Goal: Ask a question

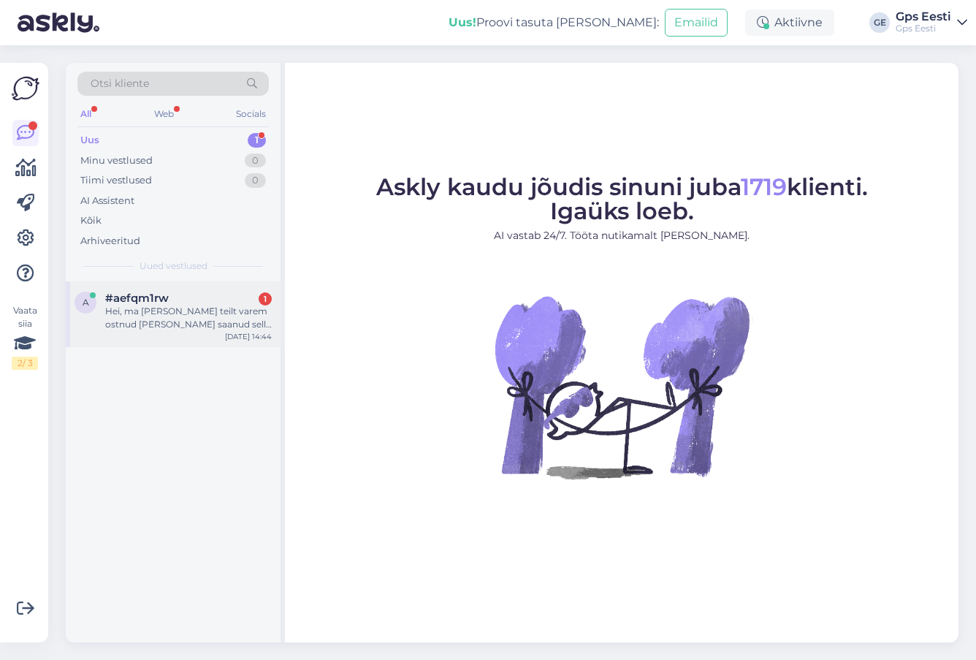
click at [155, 320] on div "Hei, ma olen teilt varem ostnud ja juba saanud selle klubikaardi, aga ma ei saa…" at bounding box center [188, 318] width 167 height 26
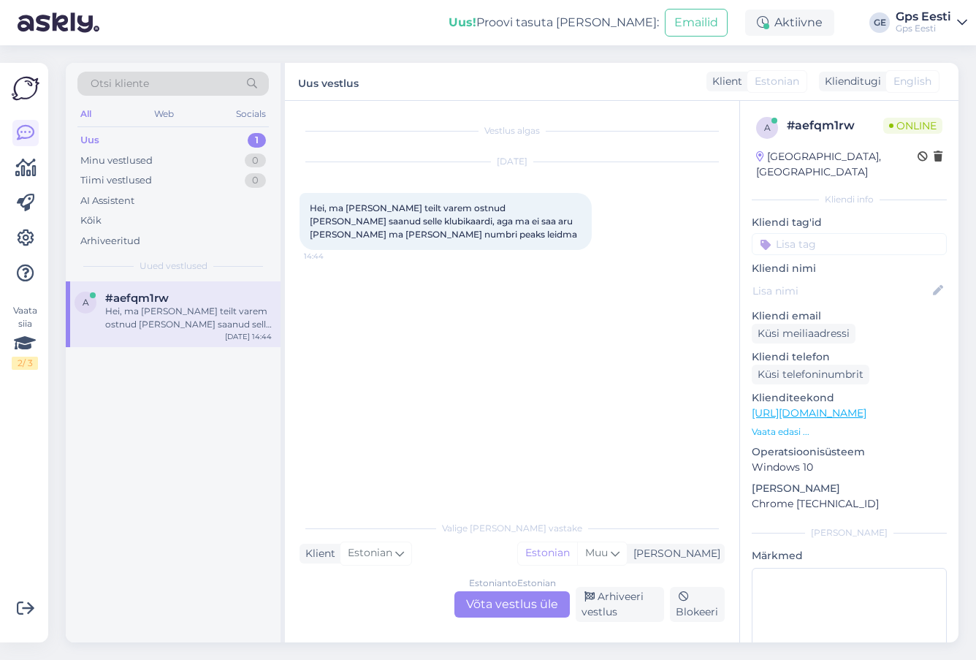
click at [489, 602] on div "Estonian to Estonian Võta vestlus üle" at bounding box center [511, 604] width 115 height 26
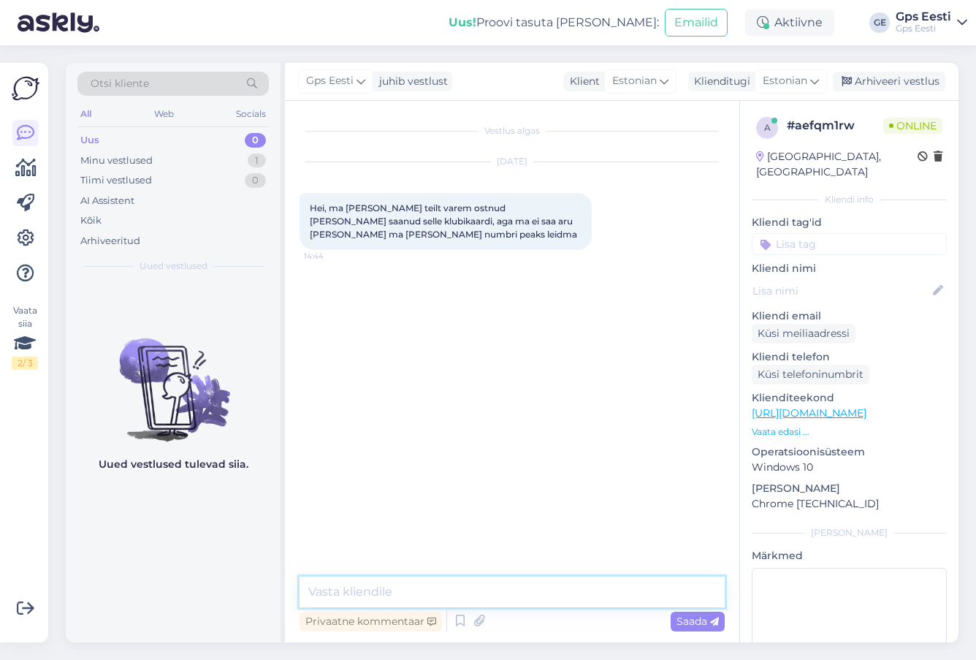
click at [386, 589] on textarea at bounding box center [511, 591] width 425 height 31
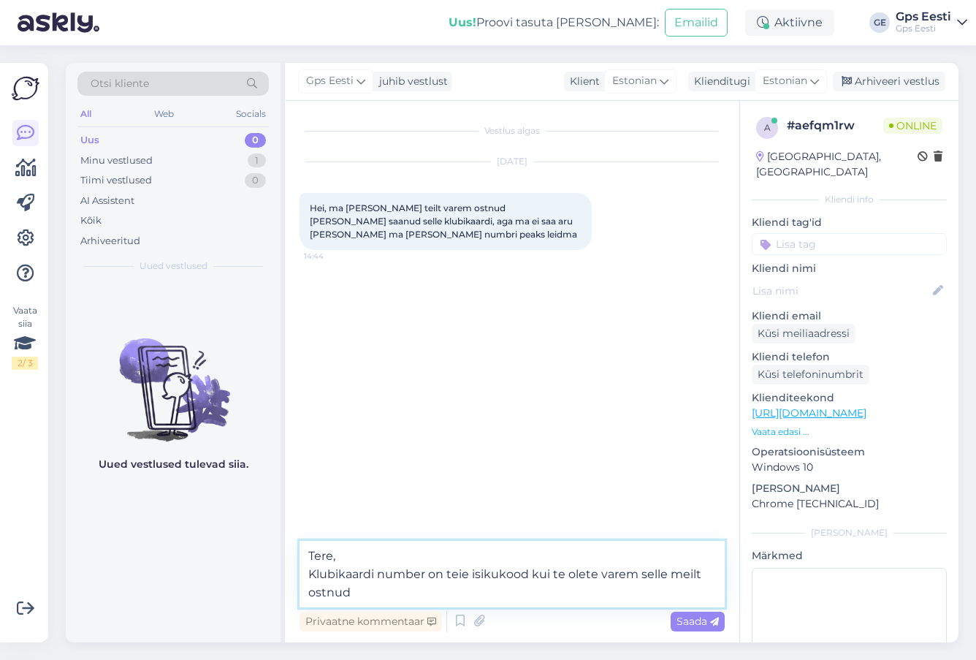
type textarea "Tere, Klubikaardi number on teie isikukood kui te olete varem selle meilt ostnu…"
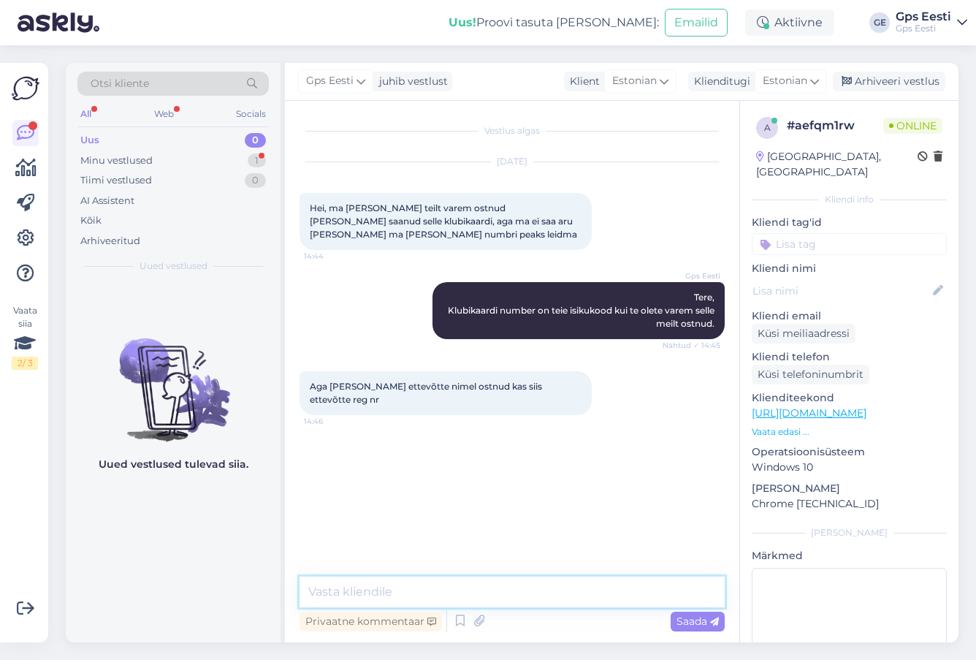
click at [415, 593] on textarea at bounding box center [511, 591] width 425 height 31
type textarea "Kui te ostsite klubikaardi epoest siis on ta siiski isikukoodiga seotud."
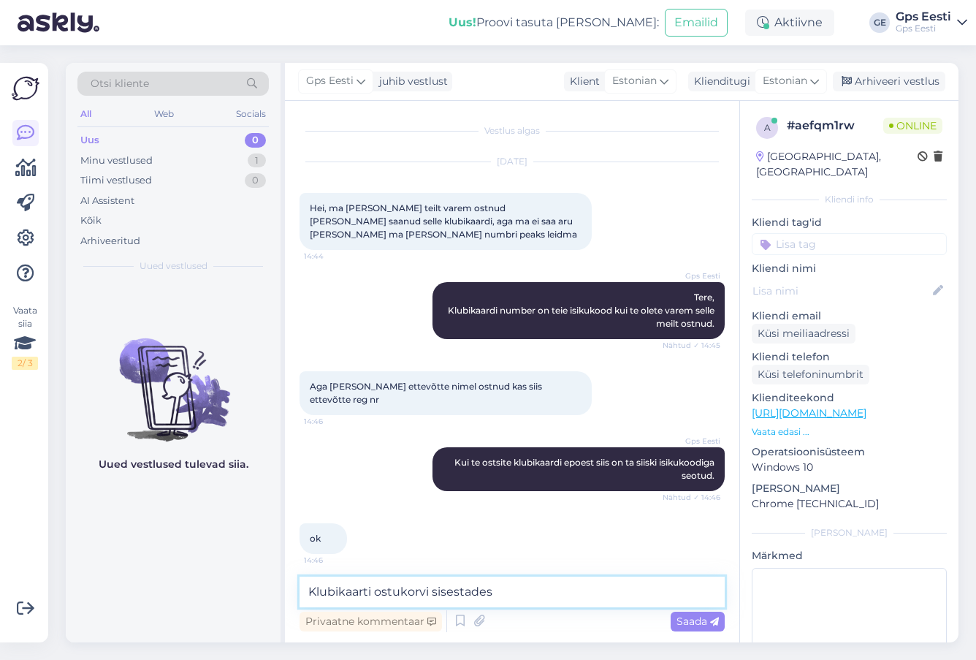
type textarea "Klubikaarti ostukorvi sisestades"
